Goal: Information Seeking & Learning: Find specific fact

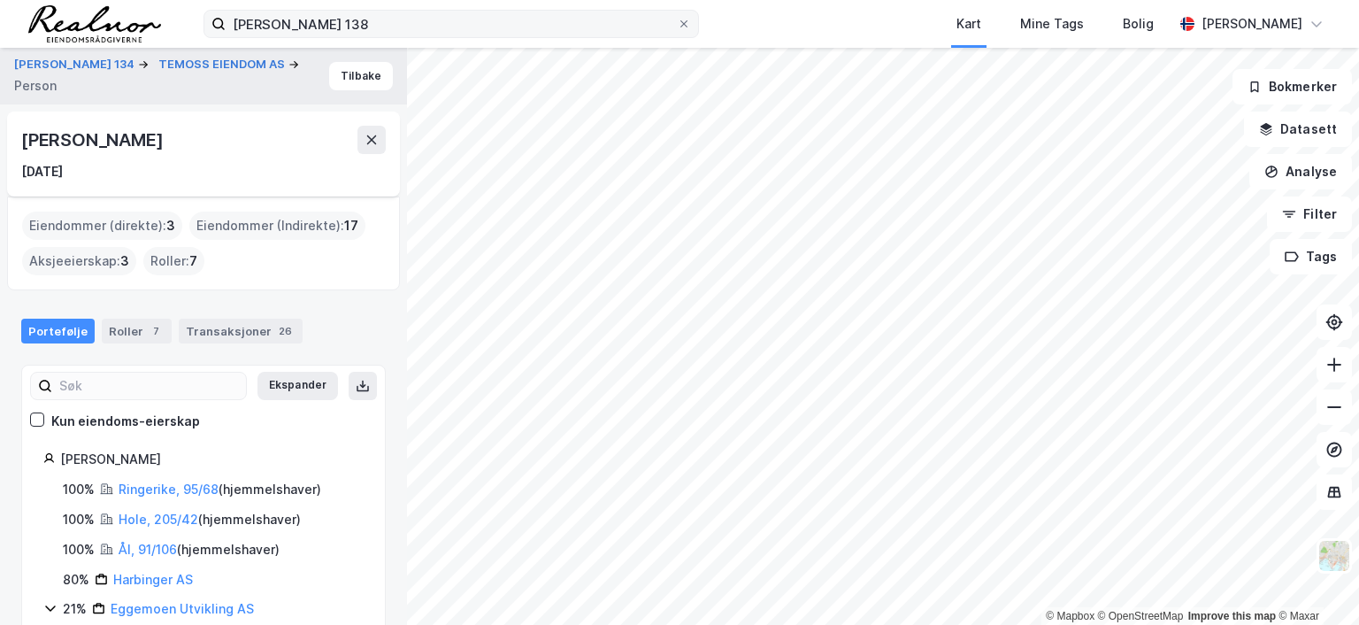
scroll to position [136, 0]
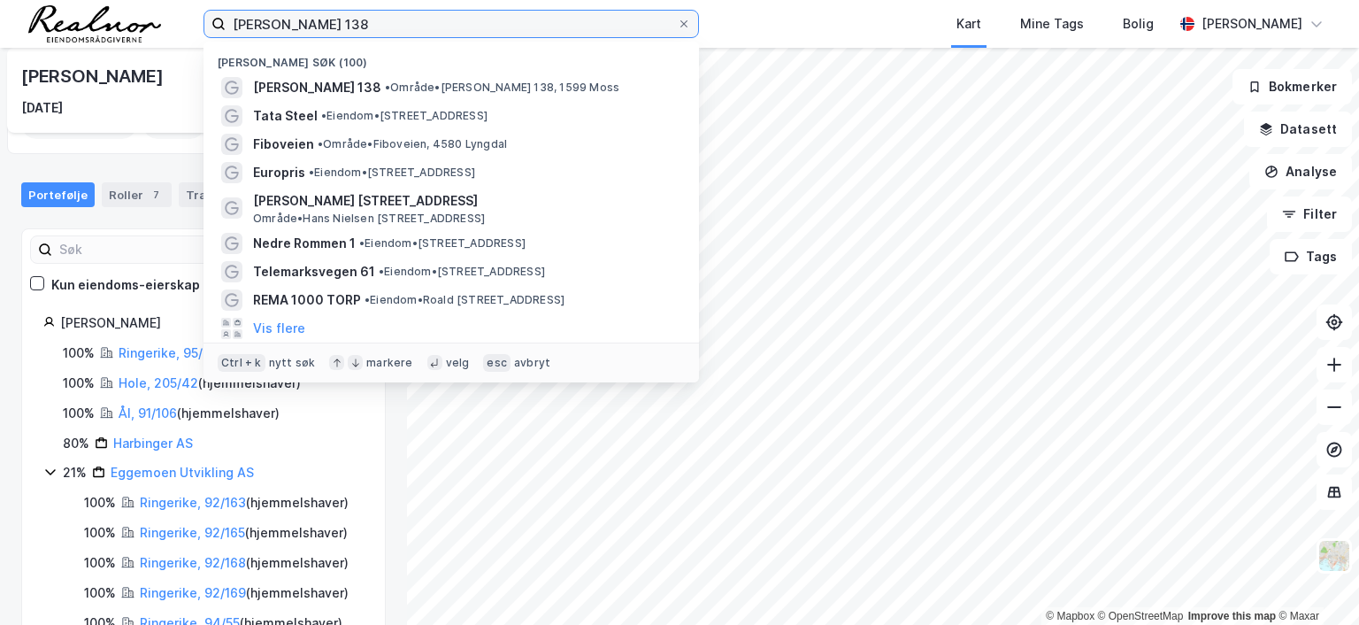
click at [368, 15] on input "[PERSON_NAME] 138" at bounding box center [451, 24] width 451 height 27
drag, startPoint x: 365, startPoint y: 18, endPoint x: 141, endPoint y: 17, distance: 224.7
click at [141, 17] on div "[PERSON_NAME] 138 Nylige søk (100) [PERSON_NAME] 138 • Område • [PERSON_NAME] 1…" at bounding box center [679, 24] width 1359 height 48
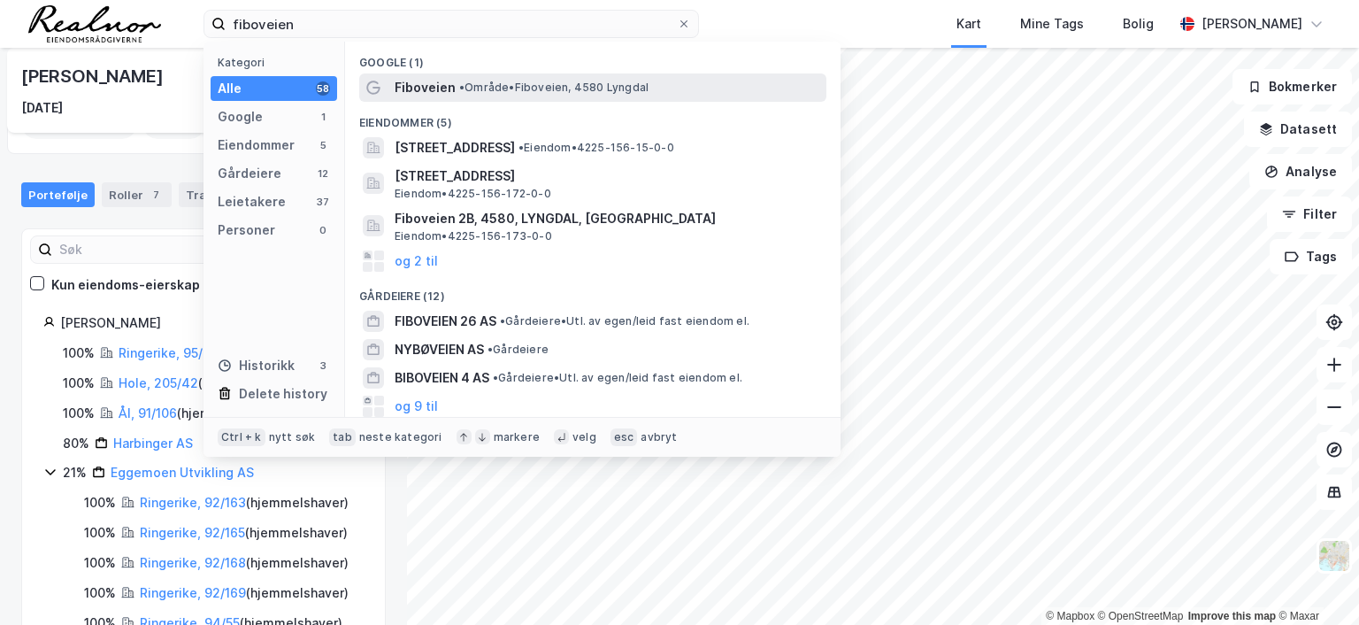
click at [480, 84] on span "• Område • Fiboveien, 4580 Lyngdal" at bounding box center [553, 88] width 189 height 14
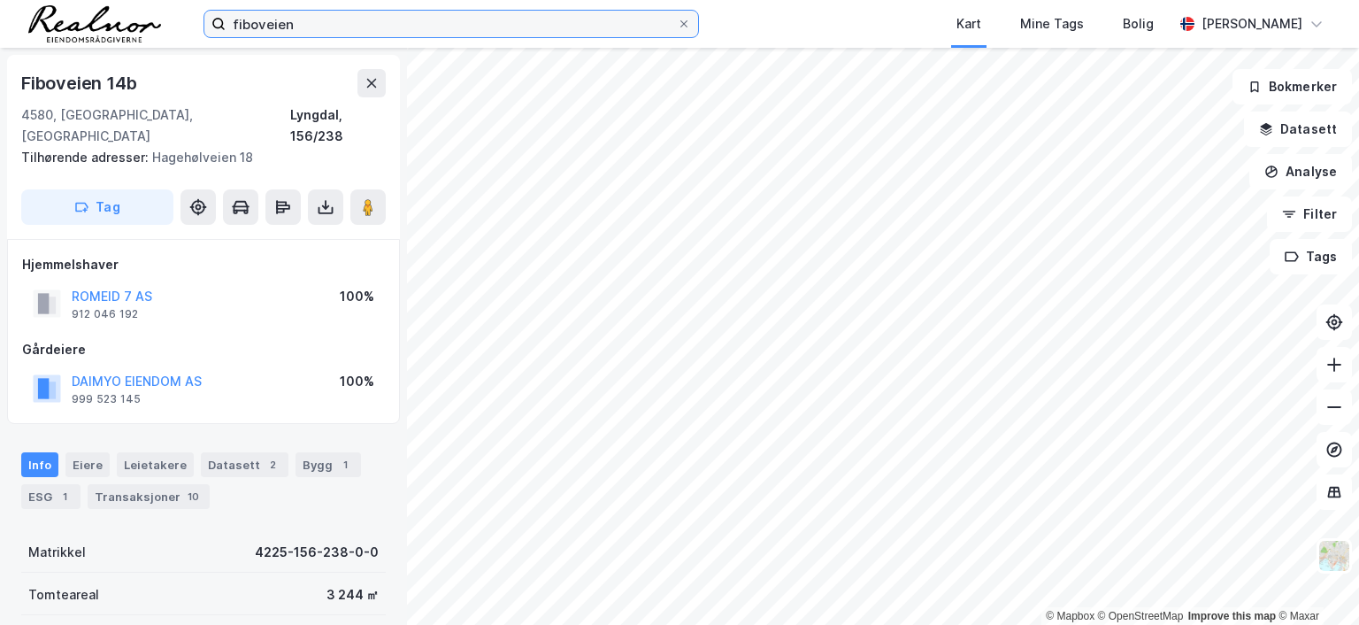
click at [320, 27] on input "fiboveien" at bounding box center [451, 24] width 451 height 27
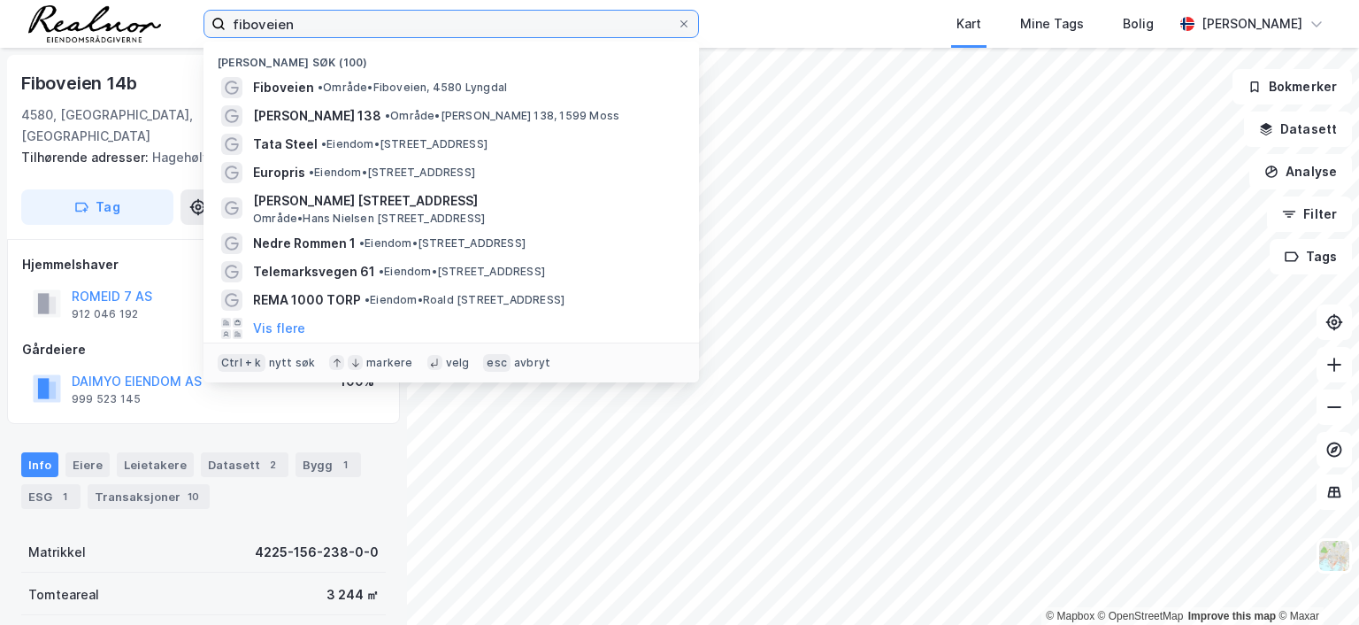
drag, startPoint x: 319, startPoint y: 26, endPoint x: 52, endPoint y: 9, distance: 267.7
click at [55, 10] on div "fiboveien Nylige søk (100) Fiboveien • Område • Fiboveien, [STREET_ADDRESS][PER…" at bounding box center [679, 24] width 1359 height 48
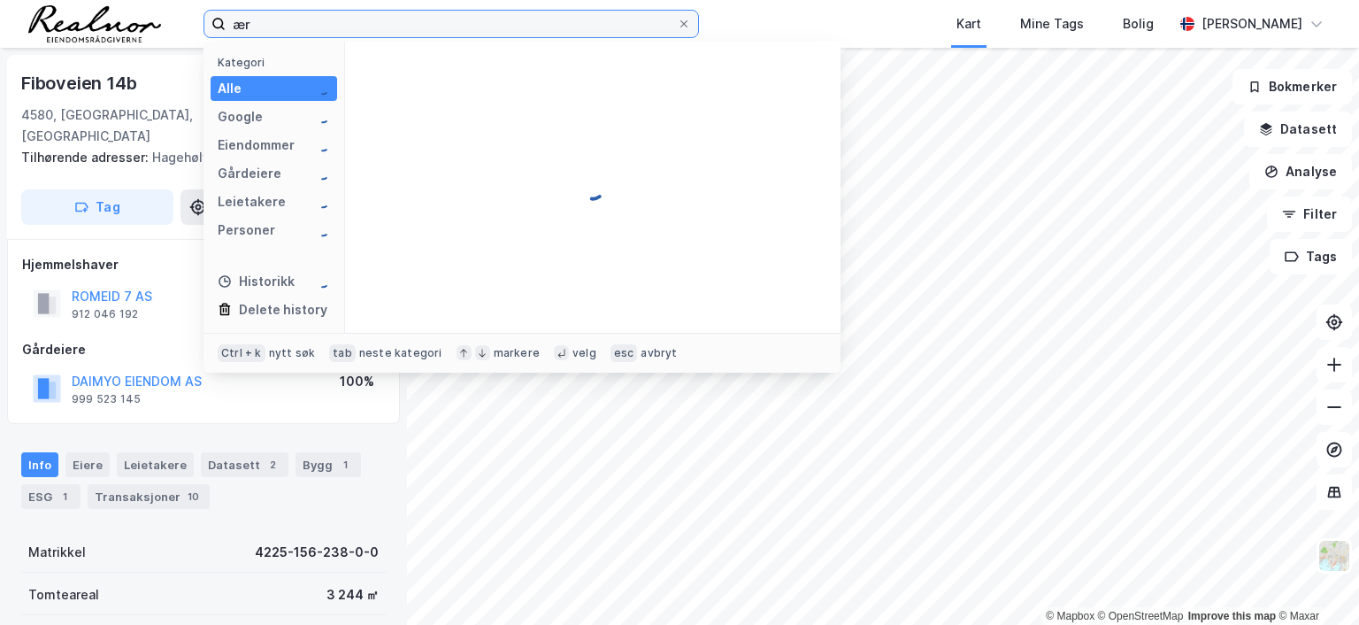
type input "æ"
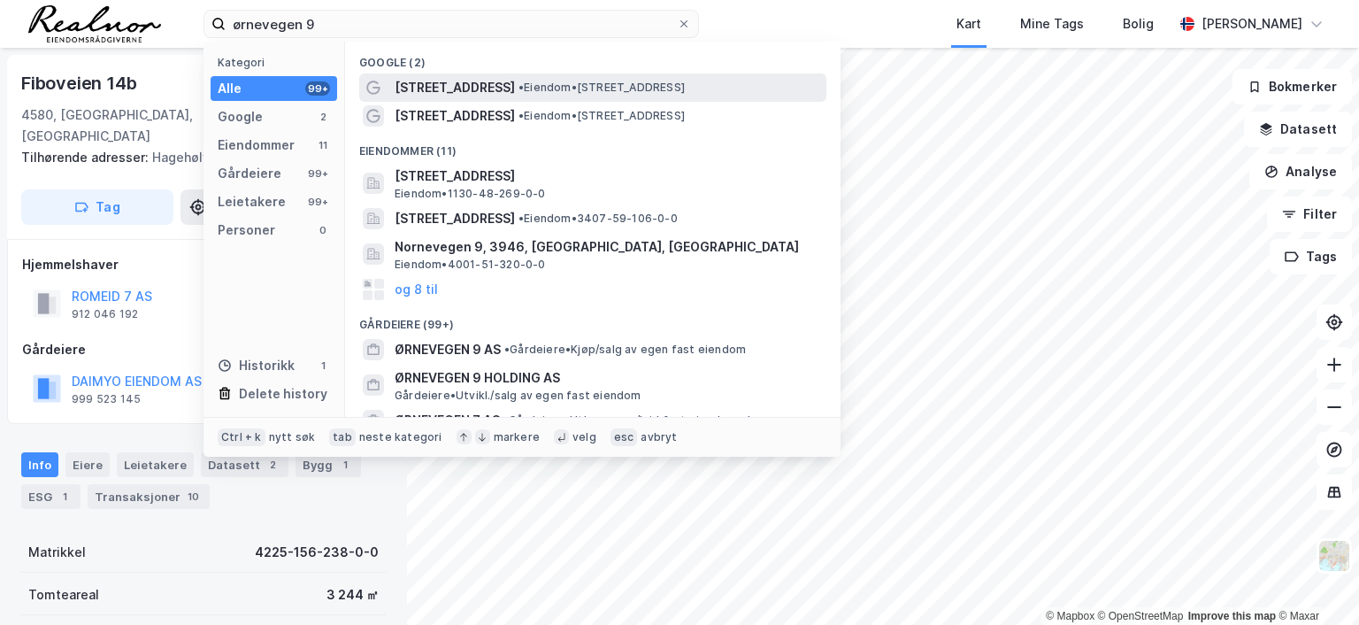
click at [467, 85] on span "[STREET_ADDRESS]" at bounding box center [455, 87] width 120 height 21
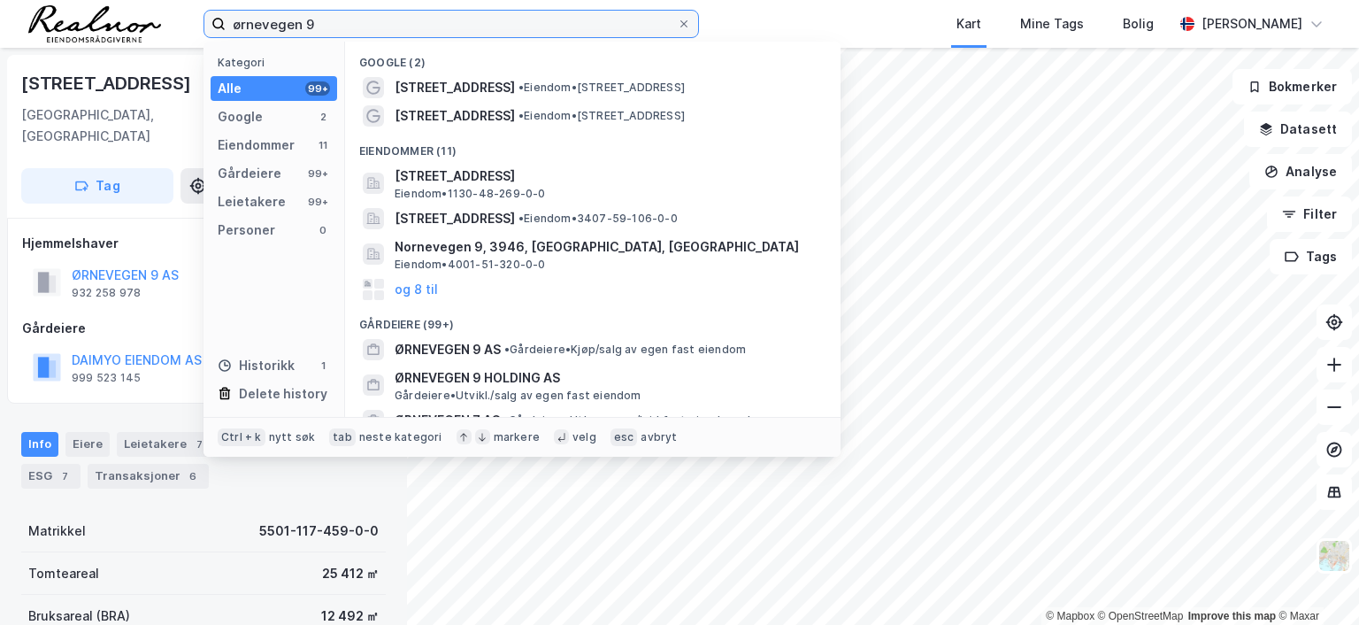
drag, startPoint x: 329, startPoint y: 29, endPoint x: 142, endPoint y: 27, distance: 187.6
click at [142, 27] on div "ørnevegen 9 Kategori Alle 99+ Google 2 Eiendommer 11 Gårdeiere 99+ Leietakere 9…" at bounding box center [679, 24] width 1359 height 48
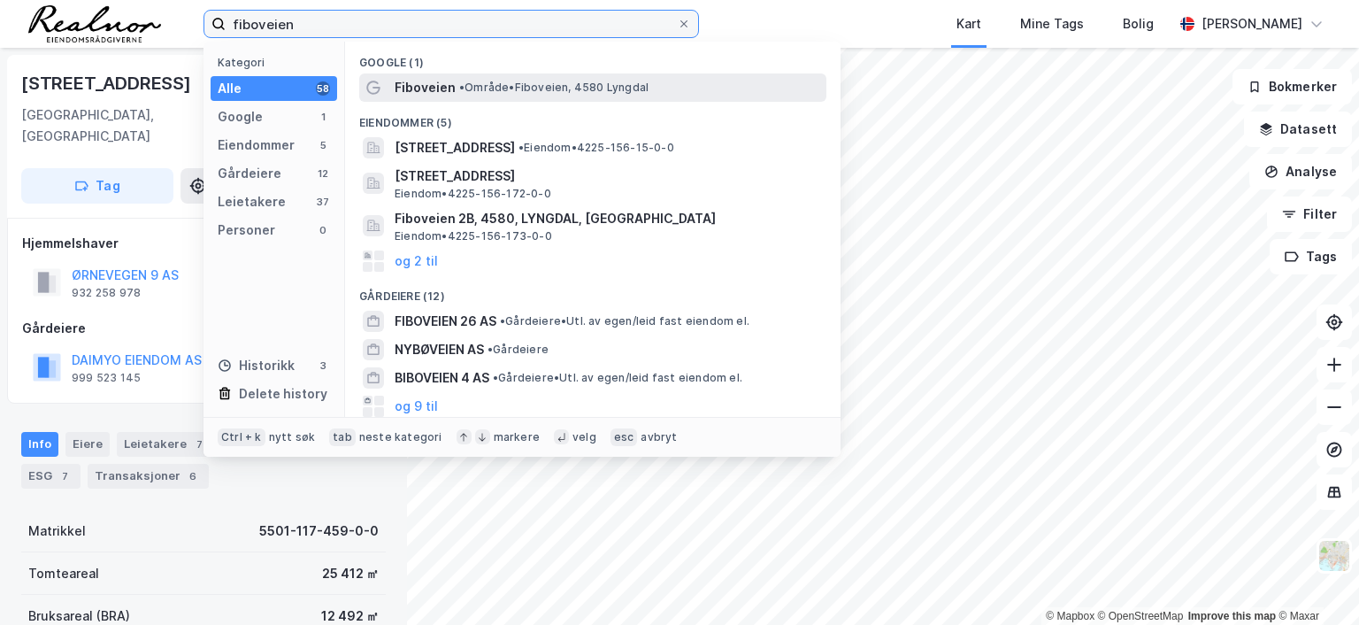
type input "fiboveien"
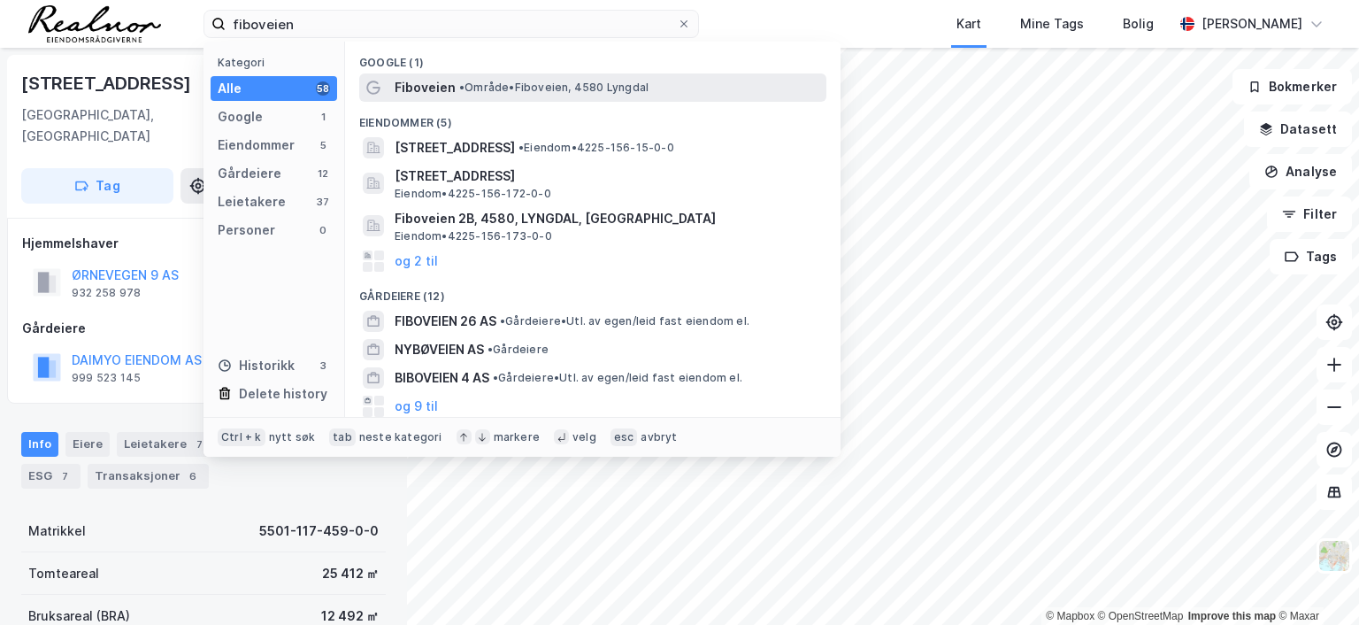
click at [411, 88] on span "Fiboveien" at bounding box center [425, 87] width 61 height 21
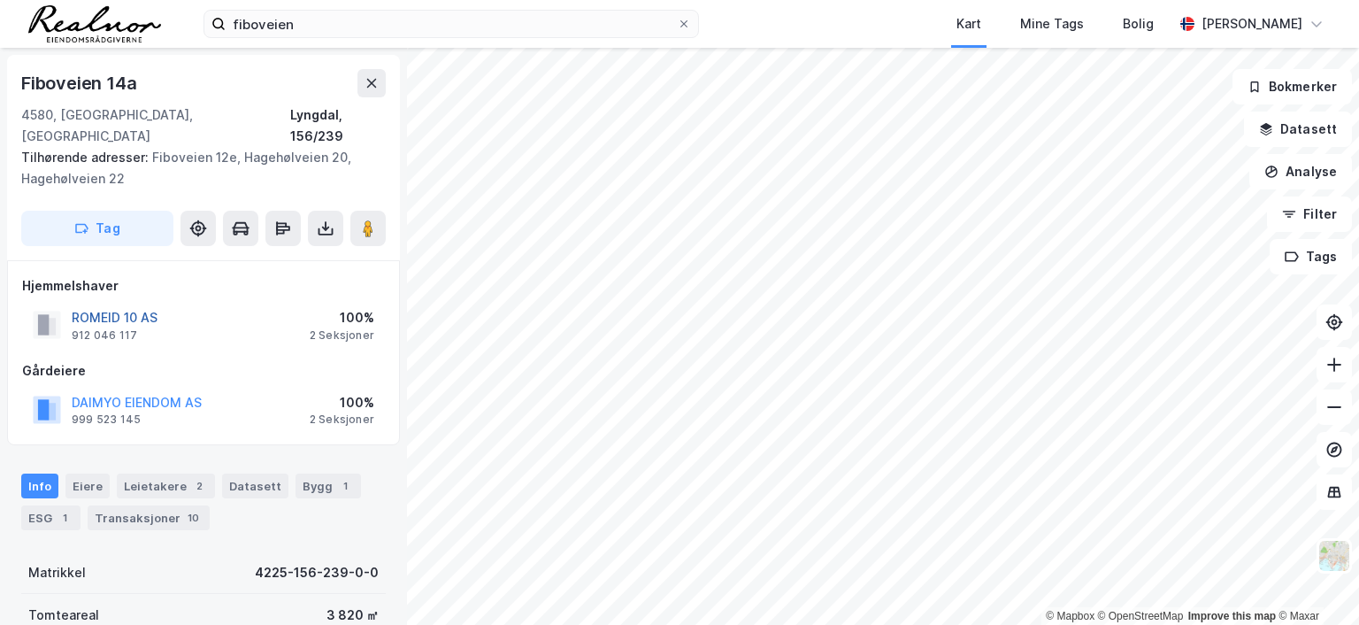
click at [0, 0] on button "ROMEID 10 AS" at bounding box center [0, 0] width 0 height 0
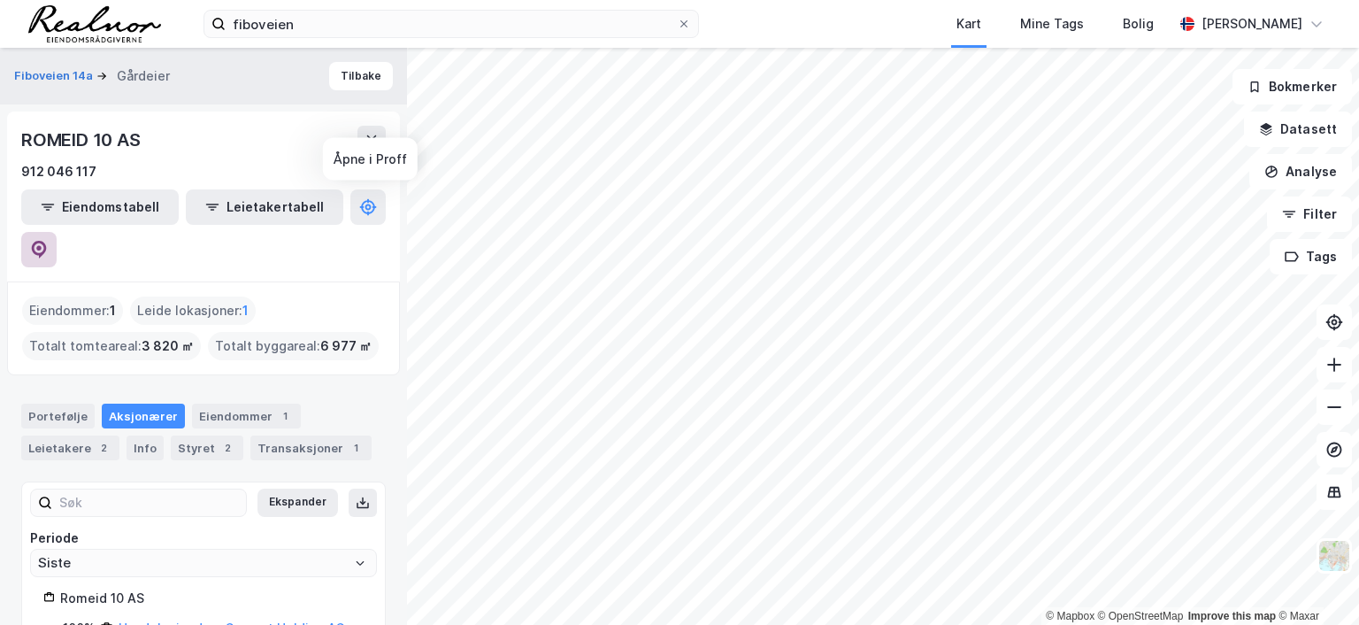
click at [48, 241] on icon at bounding box center [39, 250] width 18 height 18
